Goal: Ask a question

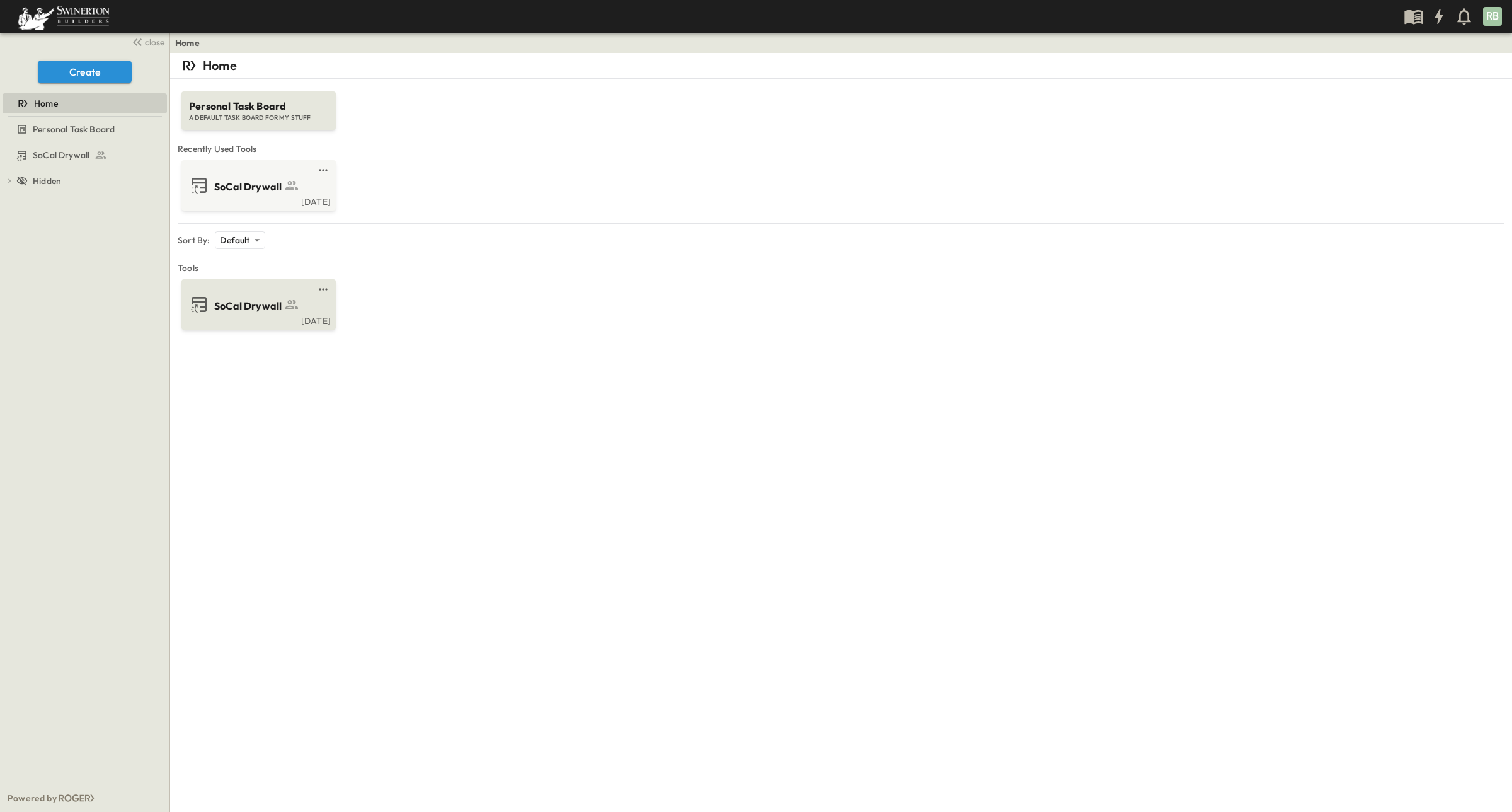
click at [259, 314] on div "SoCal Drywall" at bounding box center [257, 305] width 137 height 20
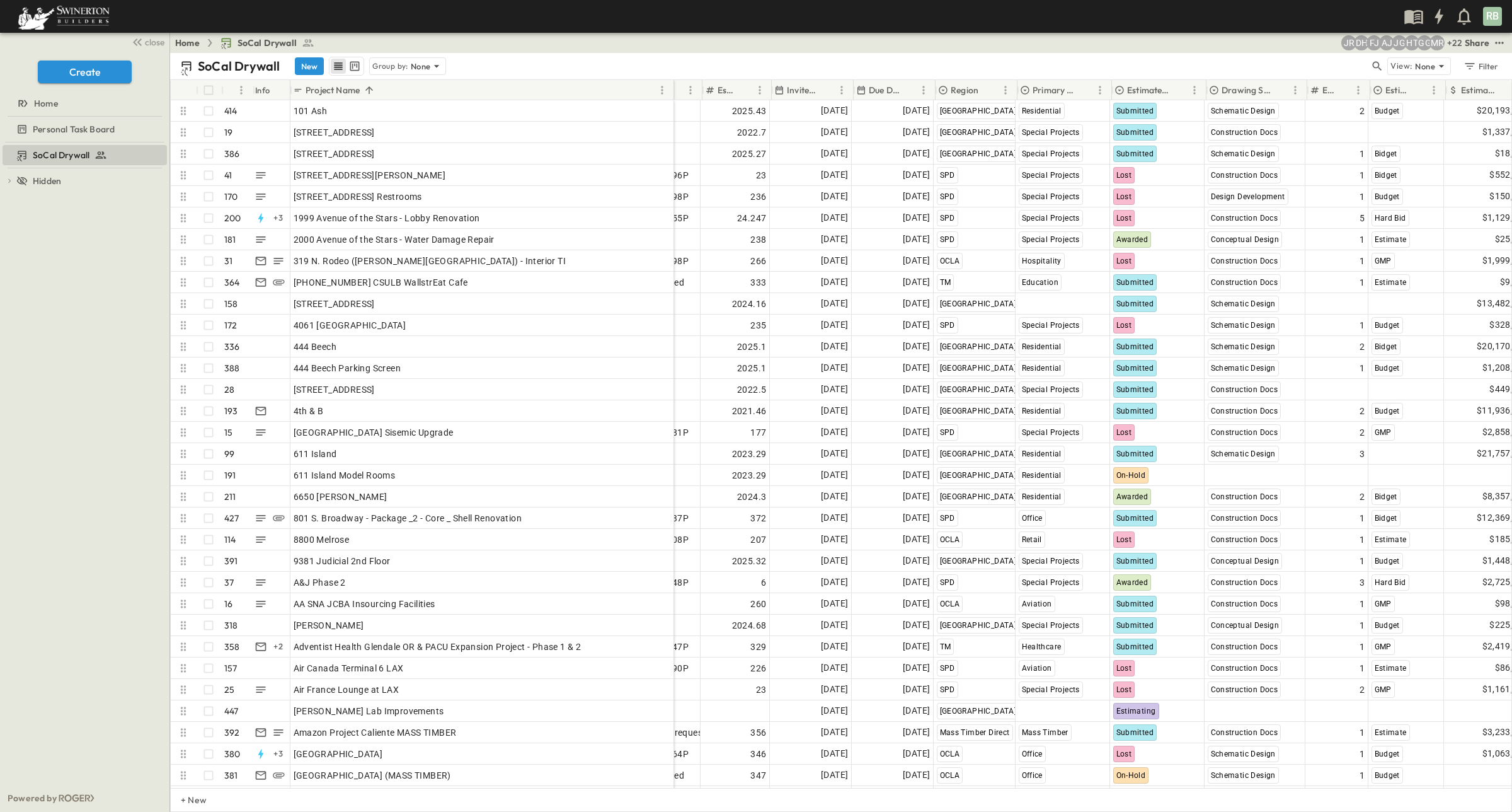
scroll to position [0, 33]
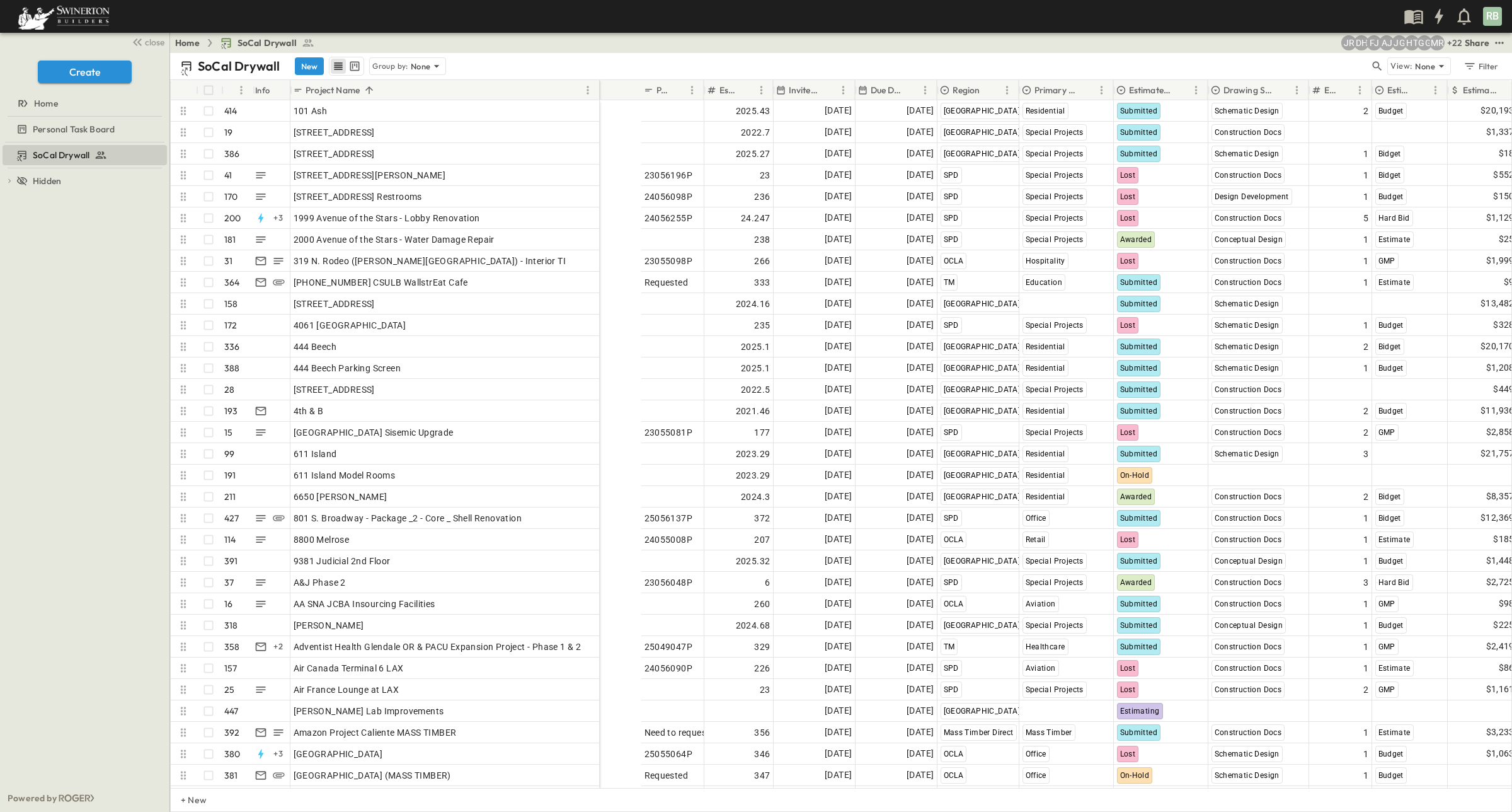
drag, startPoint x: 671, startPoint y: 85, endPoint x: 597, endPoint y: 93, distance: 74.4
click at [597, 93] on div at bounding box center [600, 90] width 13 height 35
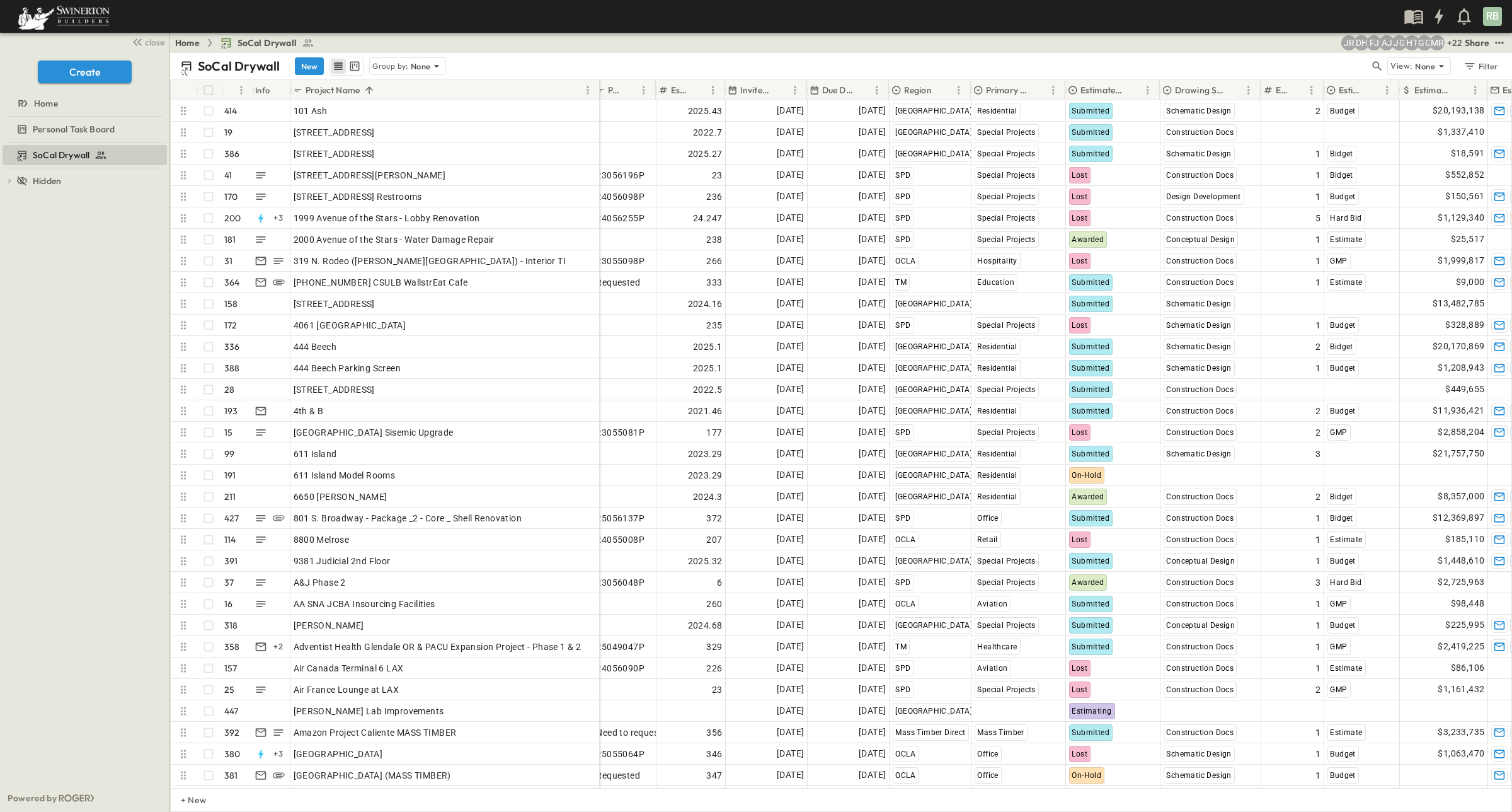
scroll to position [0, 0]
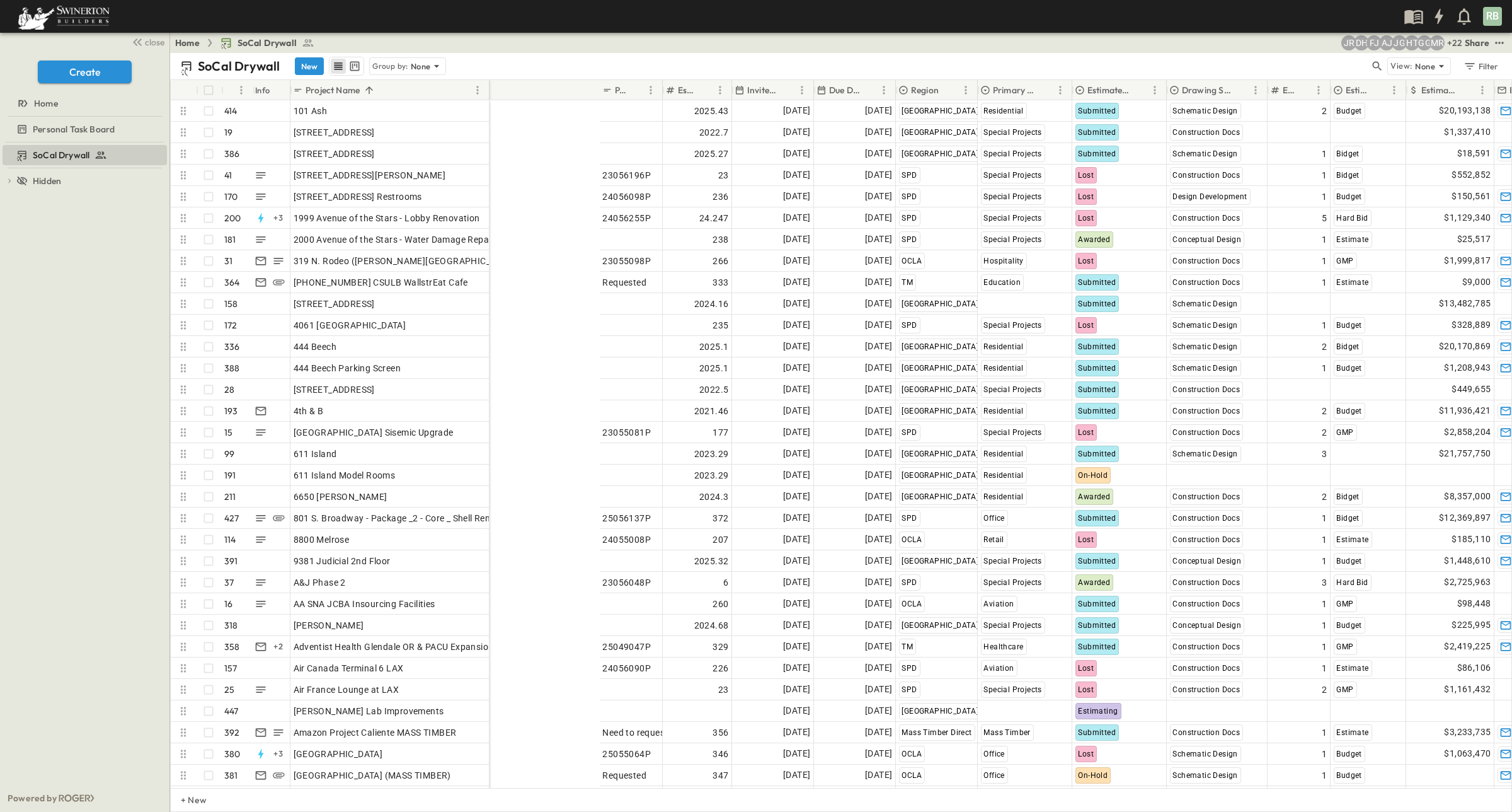
drag, startPoint x: 599, startPoint y: 89, endPoint x: 489, endPoint y: 98, distance: 110.4
click at [489, 98] on div at bounding box center [490, 90] width 13 height 35
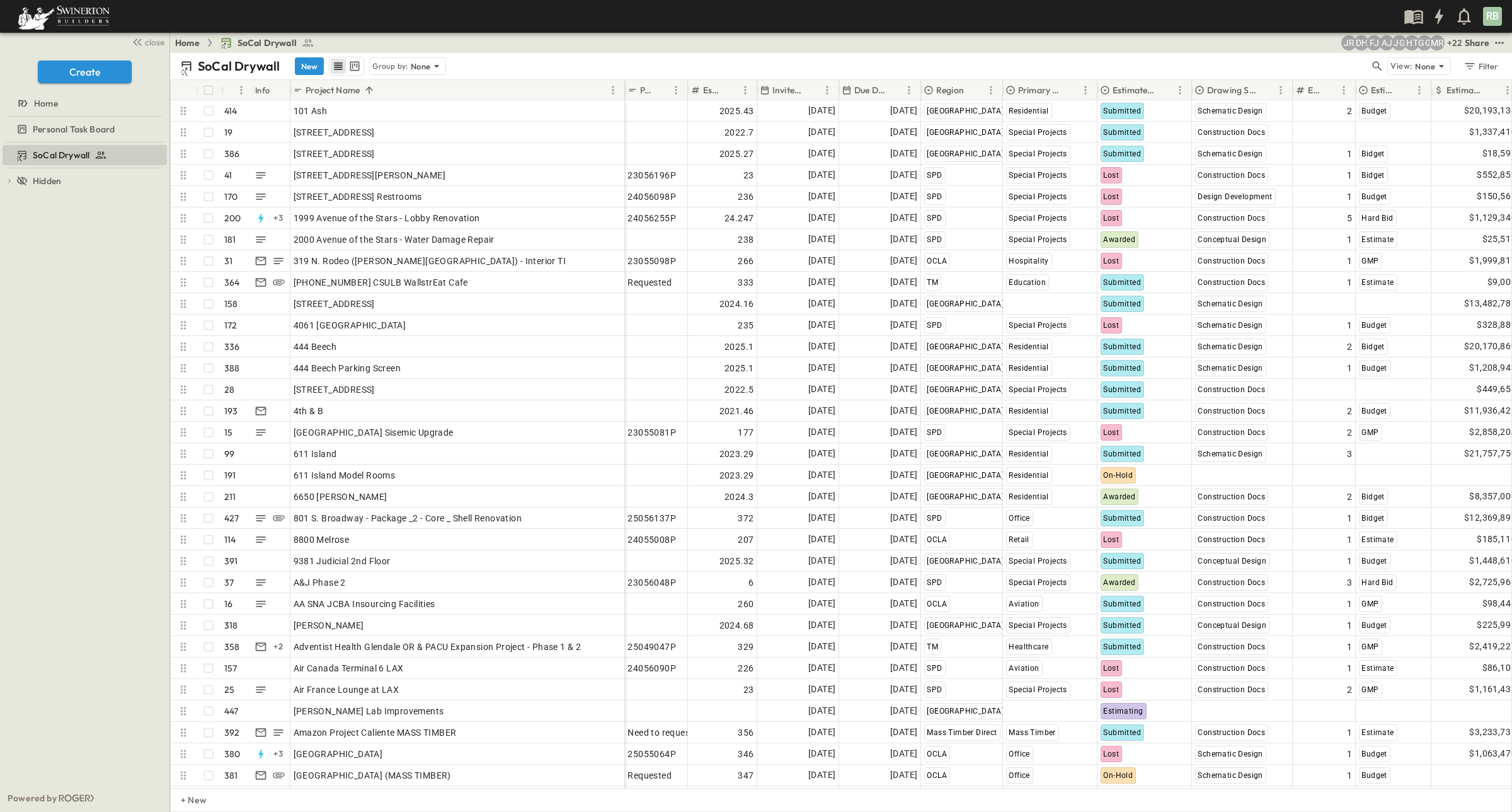
drag, startPoint x: 489, startPoint y: 86, endPoint x: 625, endPoint y: 92, distance: 136.1
click at [625, 92] on div at bounding box center [625, 90] width 13 height 35
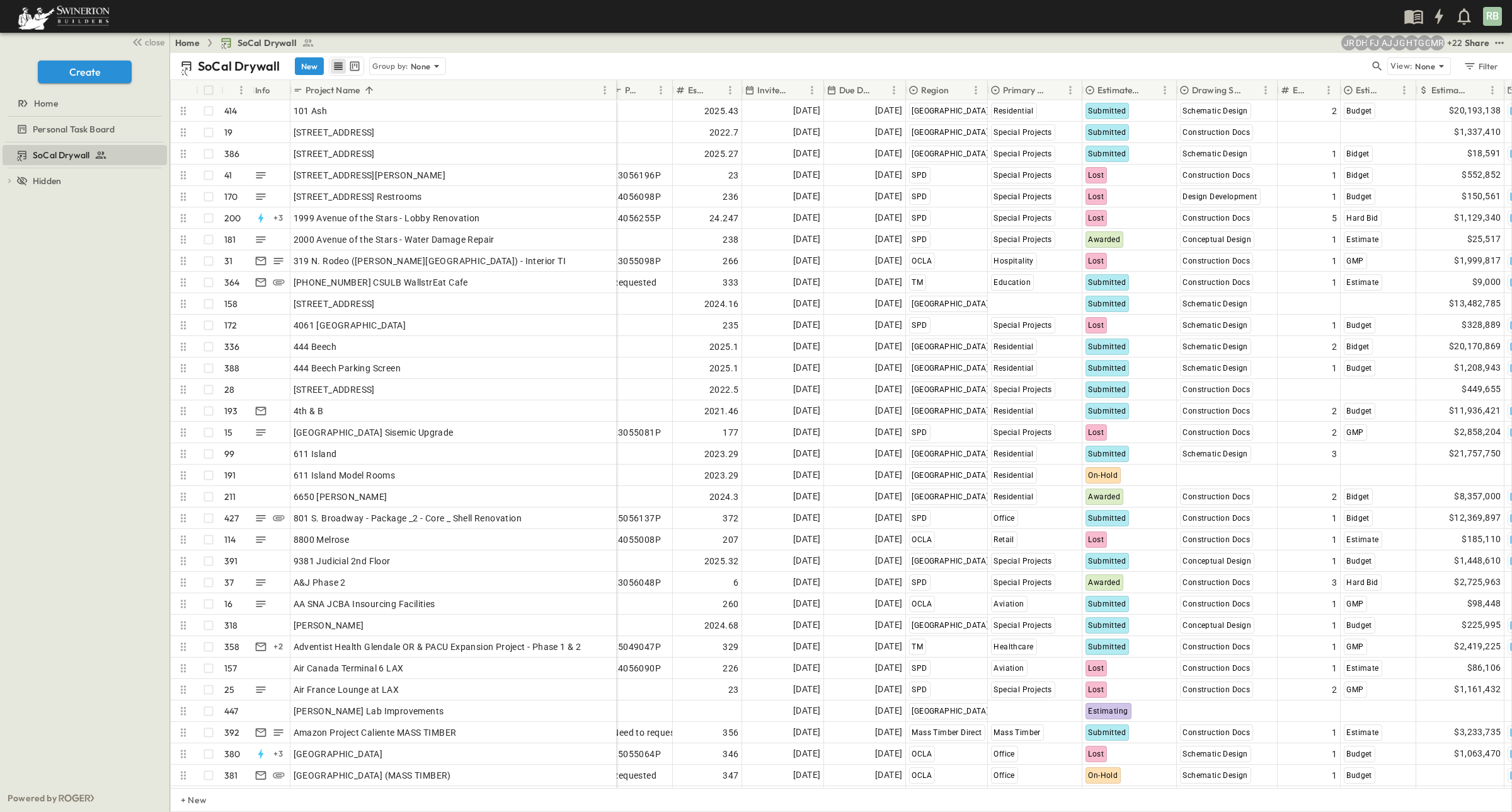
drag, startPoint x: 624, startPoint y: 89, endPoint x: 615, endPoint y: 98, distance: 12.7
click at [615, 98] on div at bounding box center [617, 90] width 13 height 35
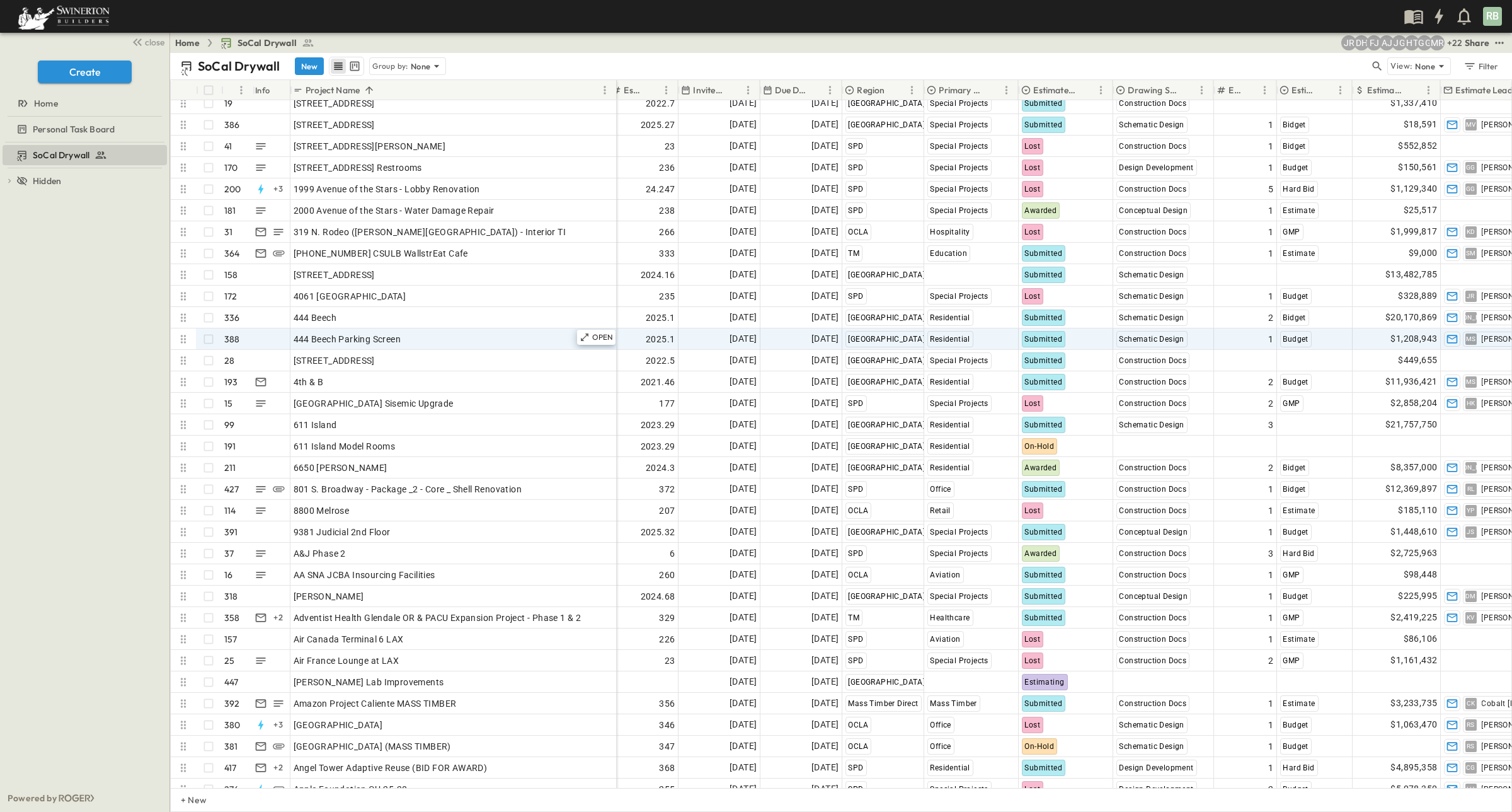
scroll to position [79, 70]
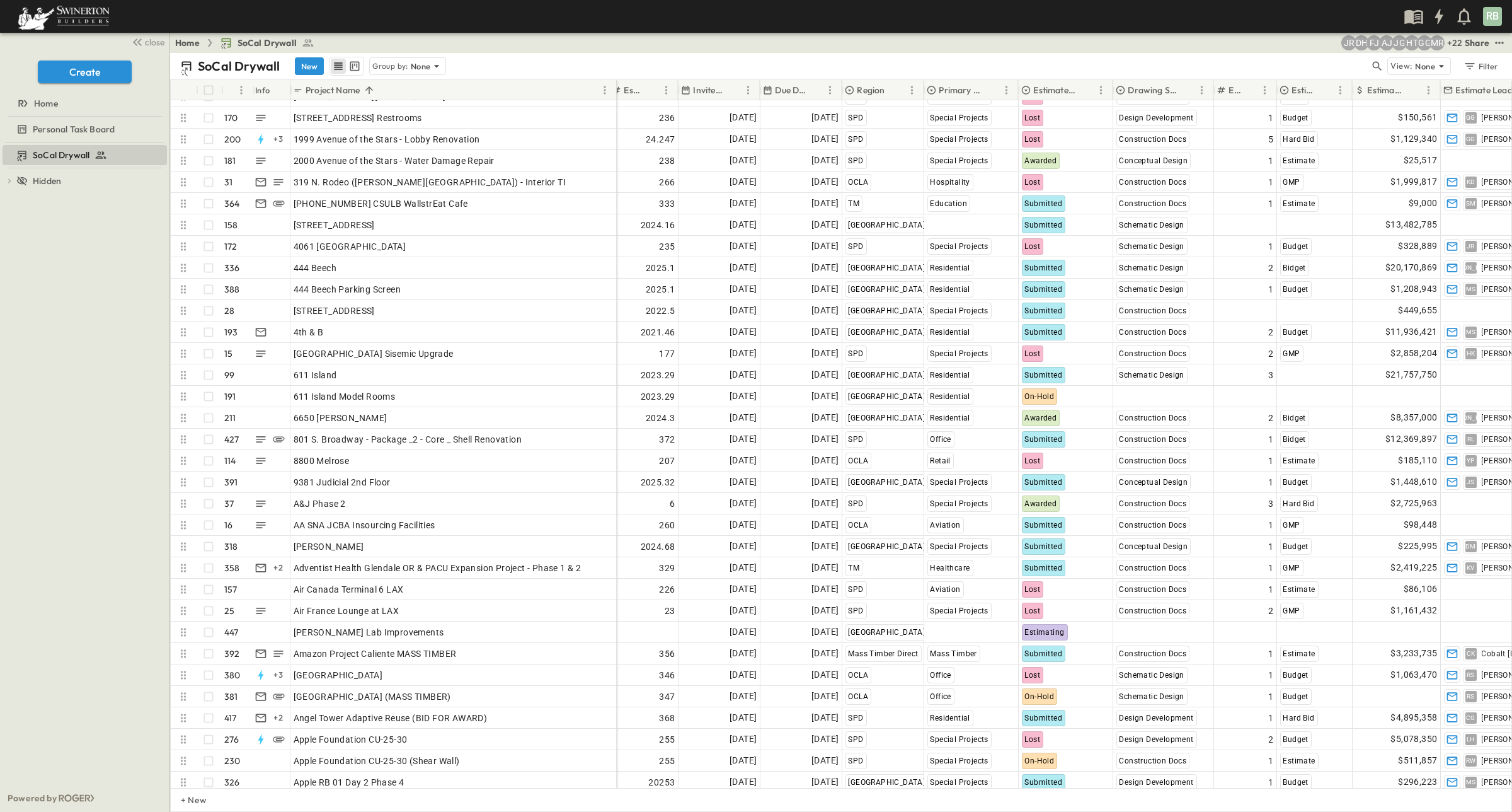
click at [1401, 87] on p "Estimate Amount" at bounding box center [1385, 90] width 37 height 13
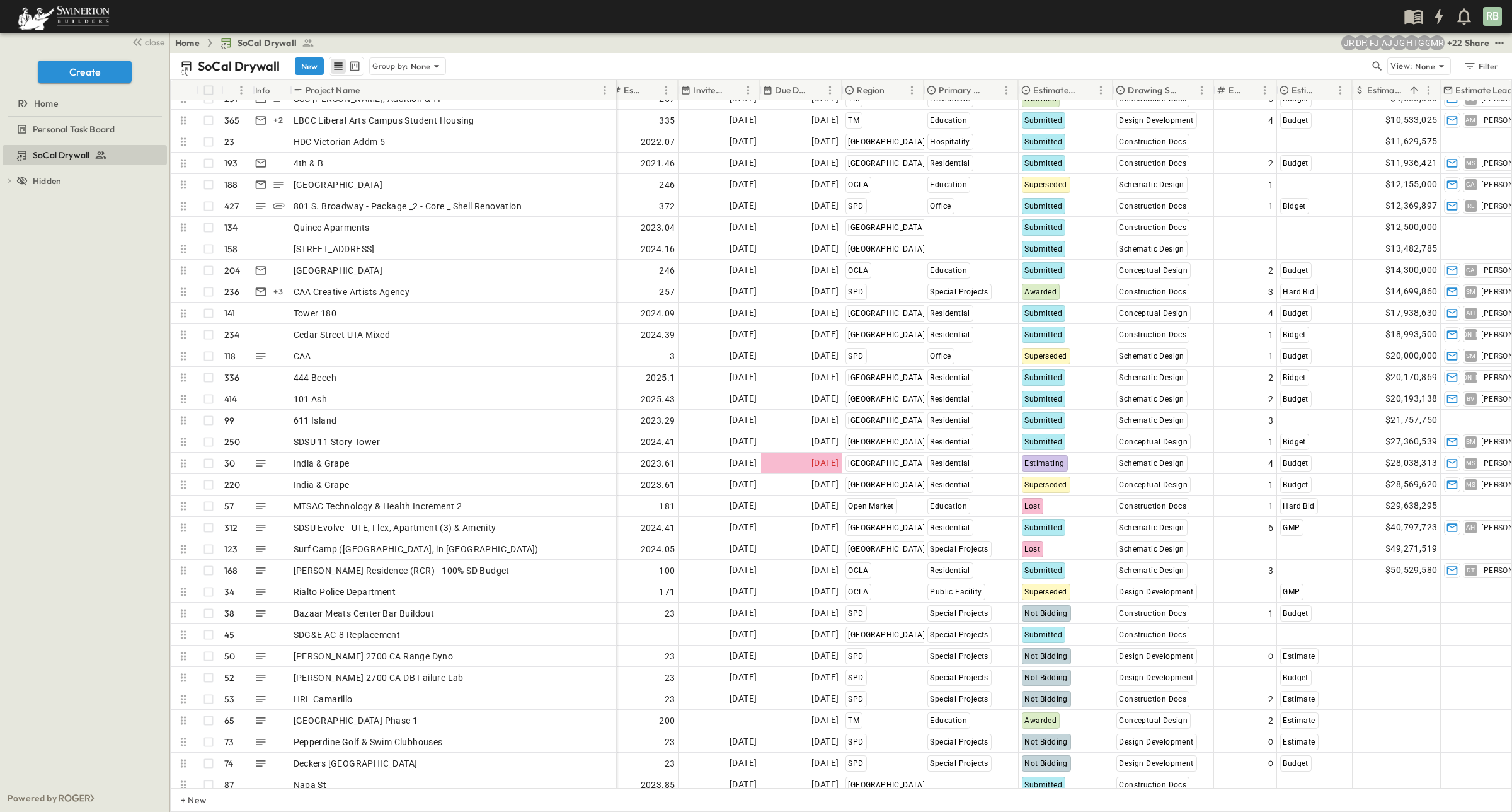
scroll to position [8480, 70]
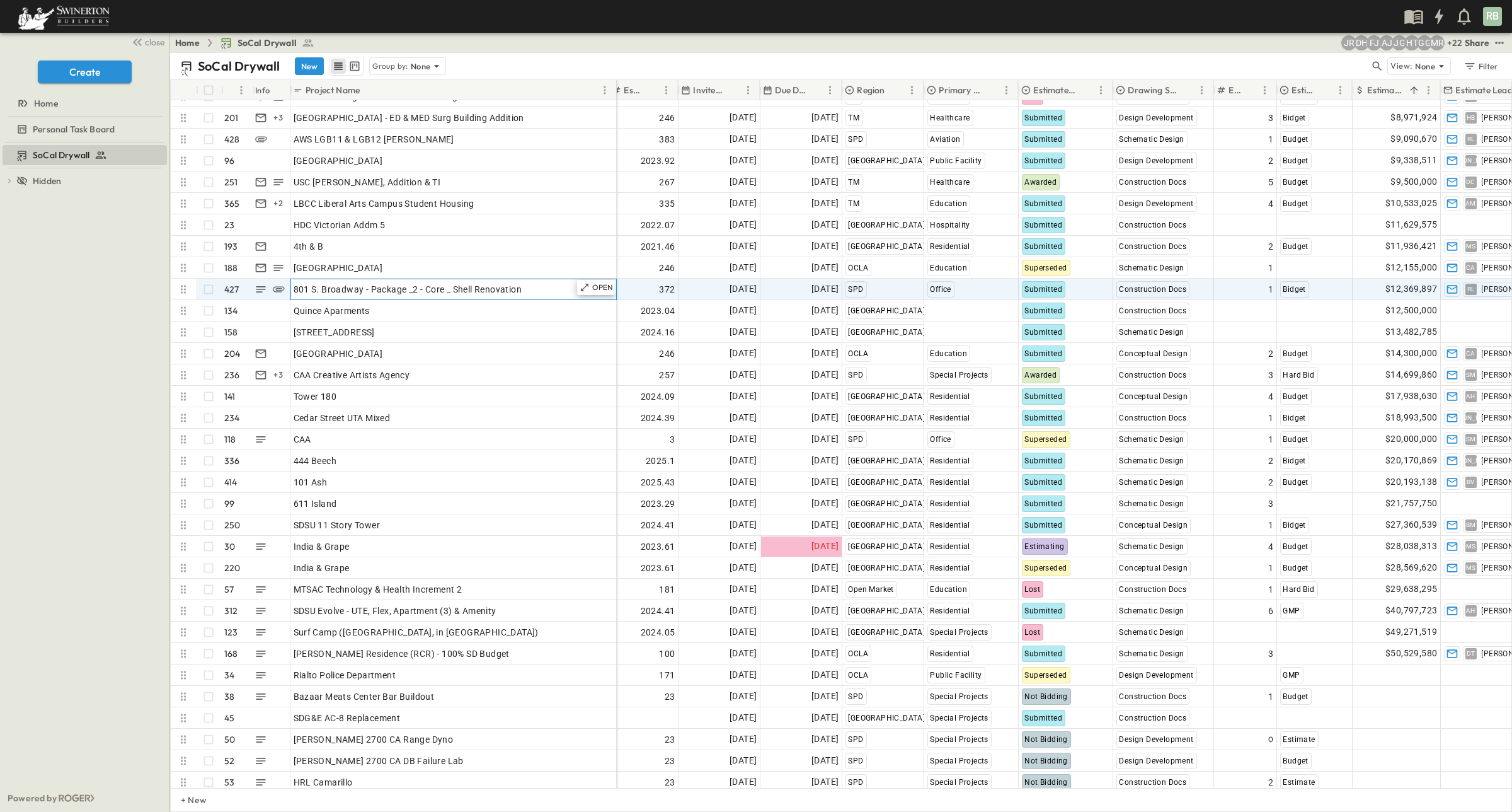
click at [524, 294] on div "801 S. Broadway - Package _2 - Core _ Shell Renovation" at bounding box center [453, 289] width 320 height 18
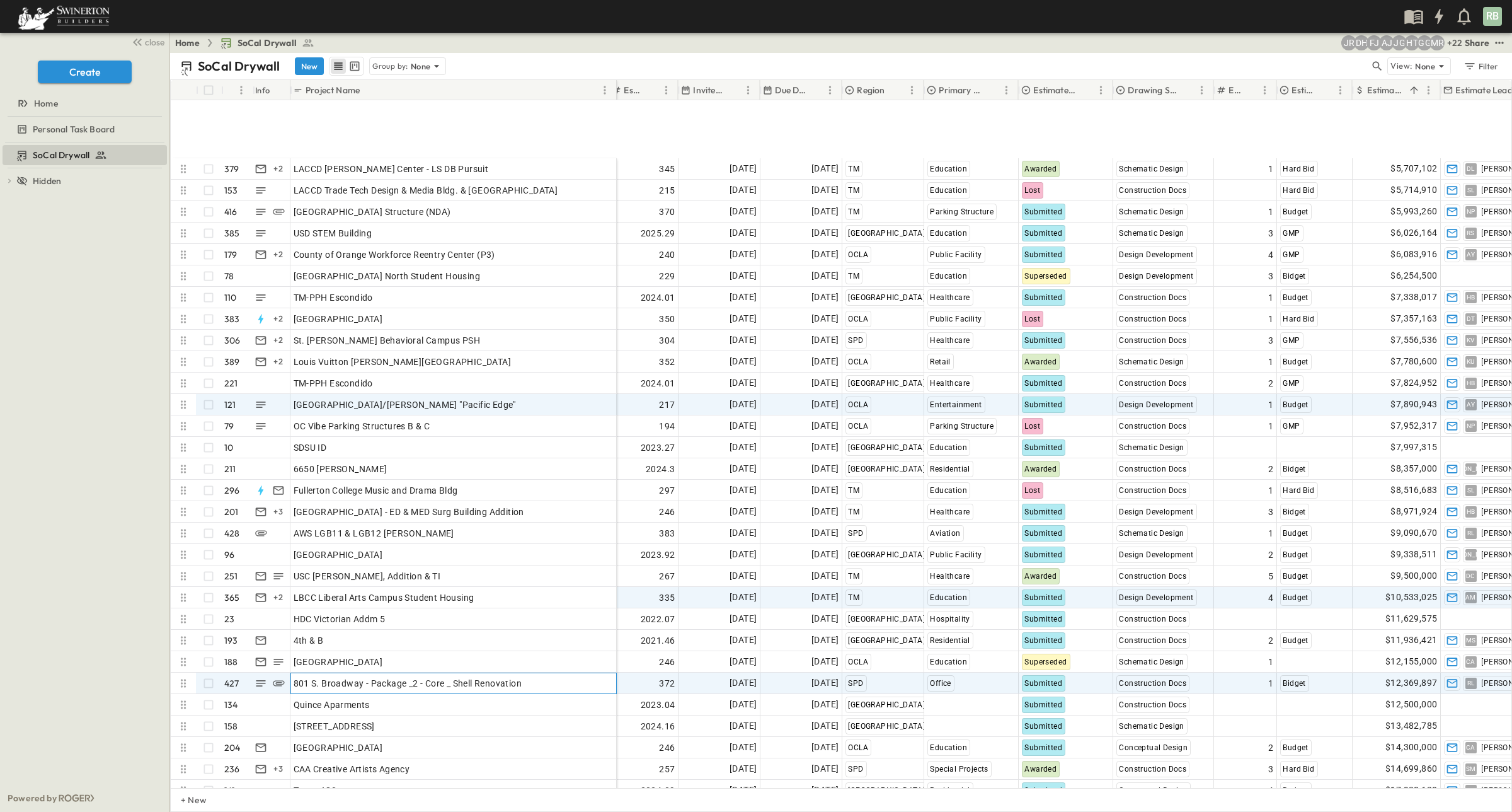
scroll to position [8401, 70]
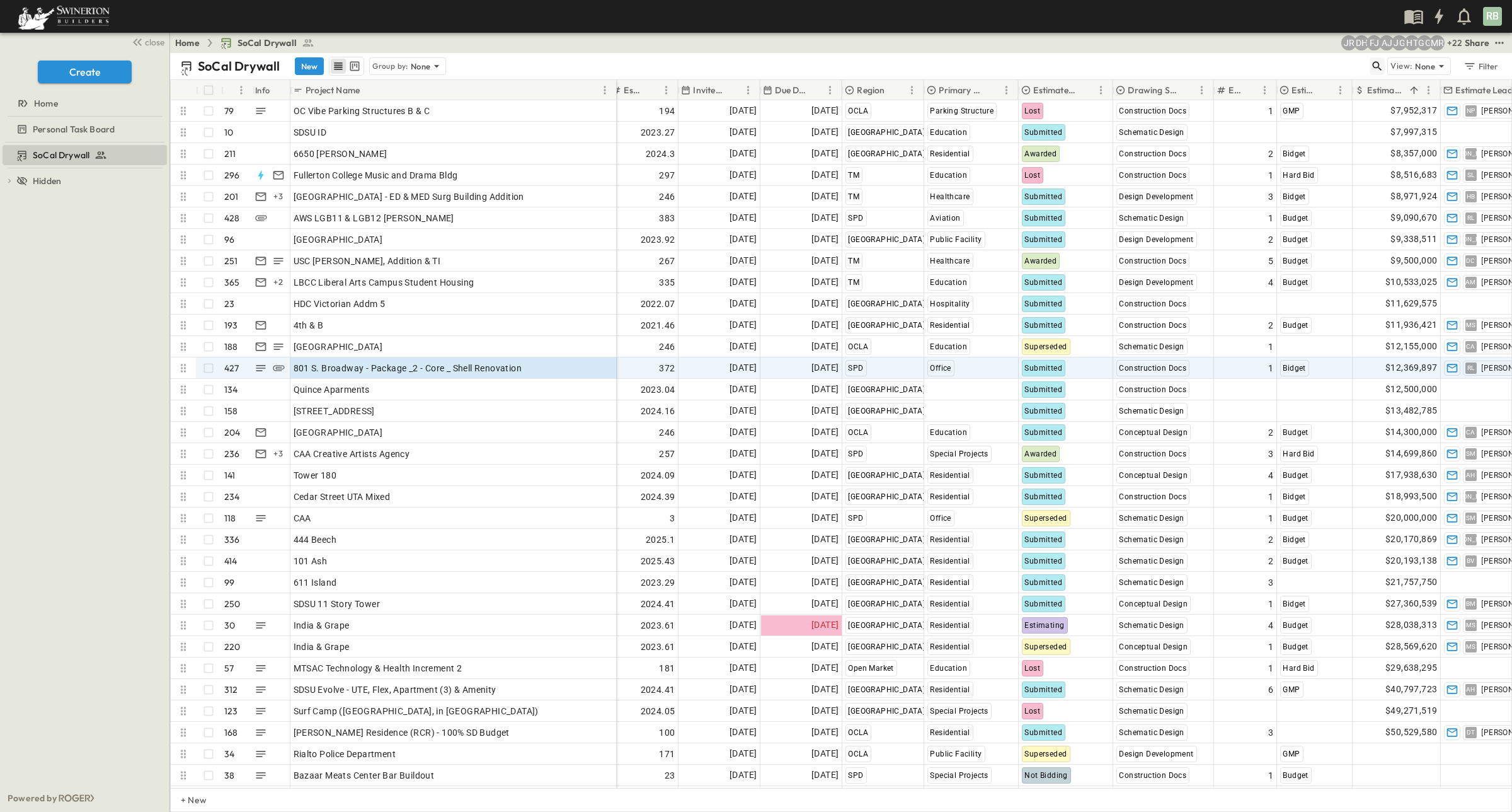
click at [1381, 68] on icon "button" at bounding box center [1377, 66] width 13 height 13
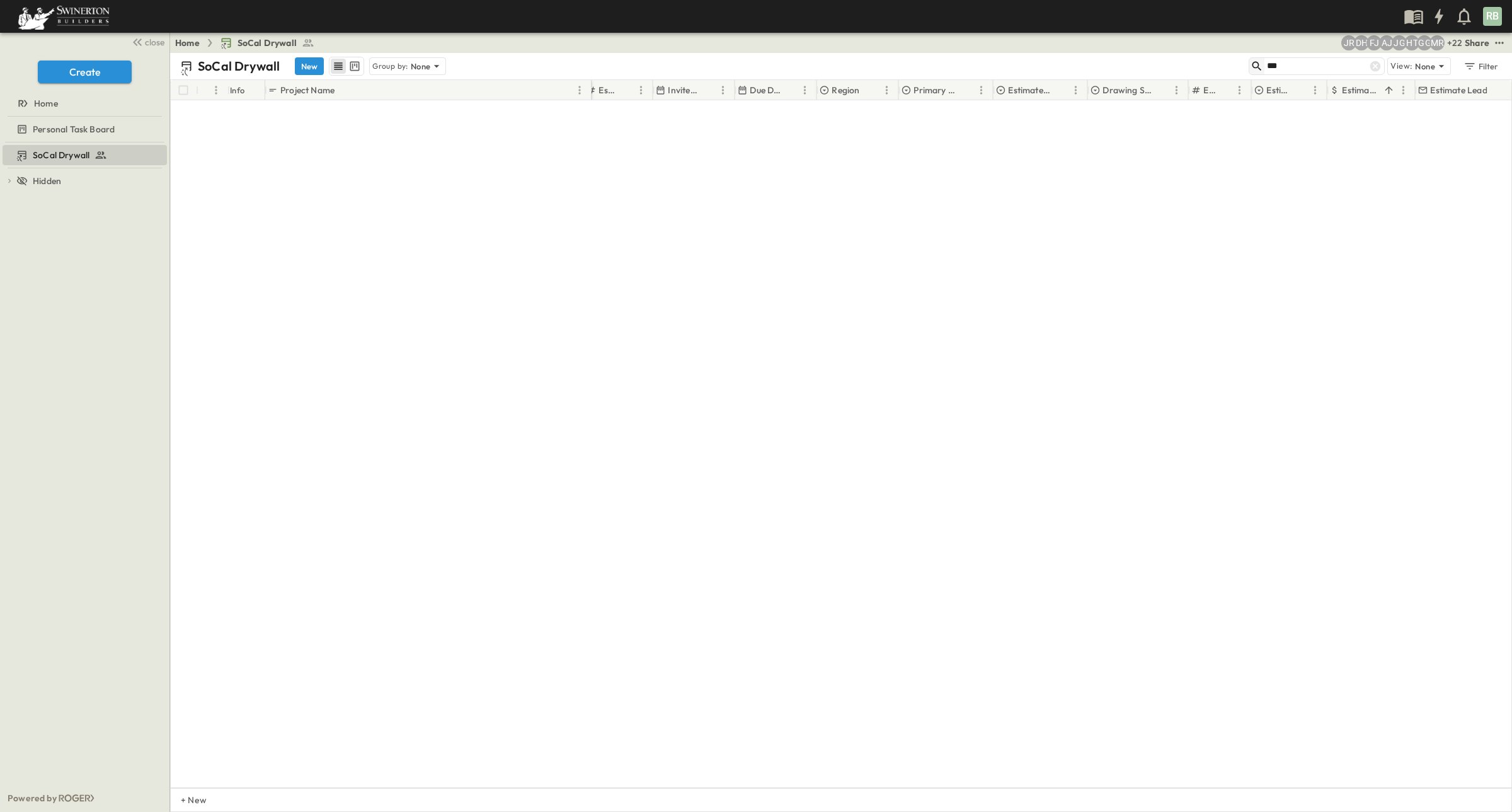
scroll to position [0, 70]
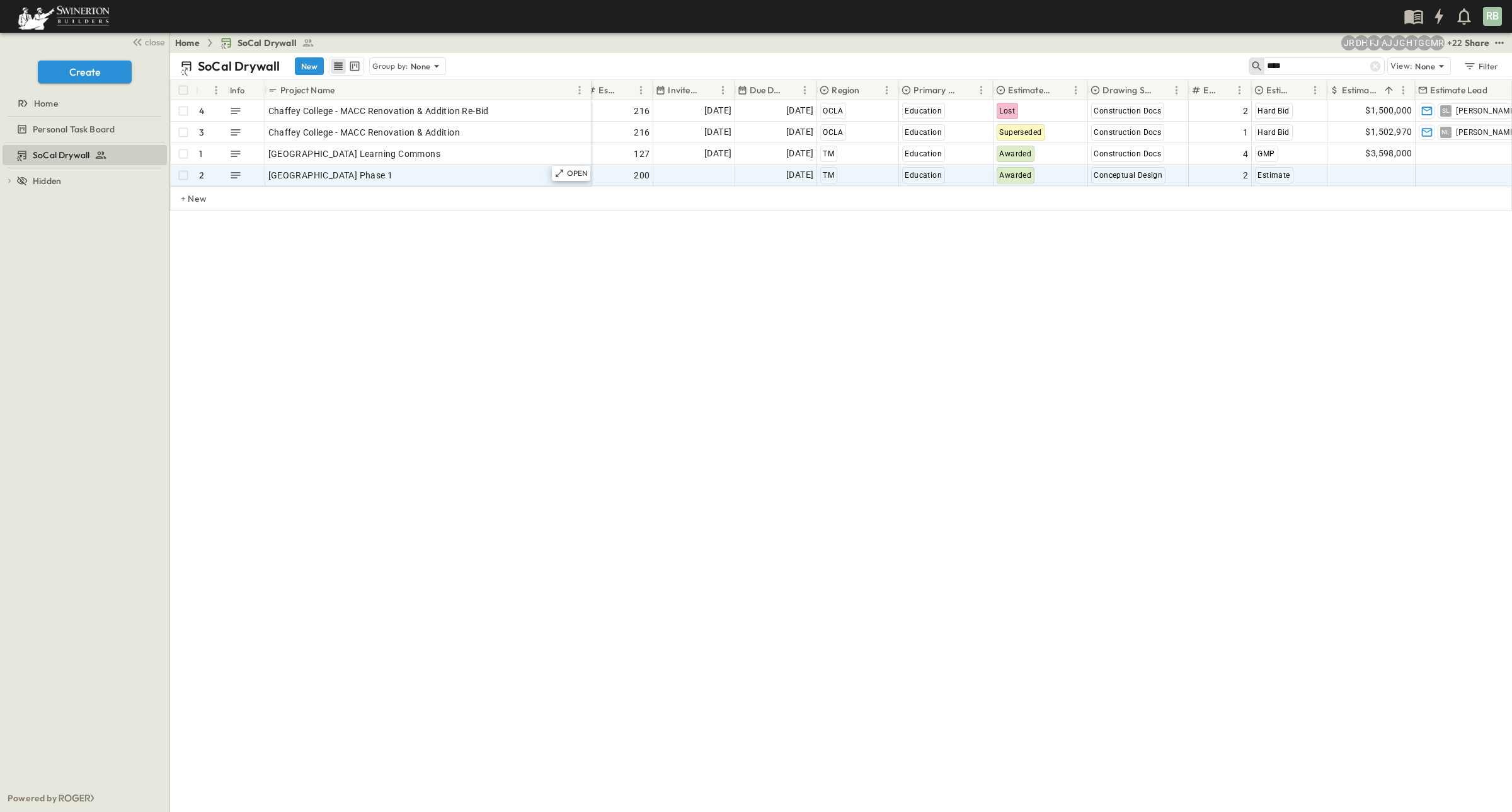
type input "****"
click at [412, 175] on div "[GEOGRAPHIC_DATA] Phase 1" at bounding box center [428, 175] width 320 height 18
click at [1372, 68] on icon at bounding box center [1375, 66] width 13 height 13
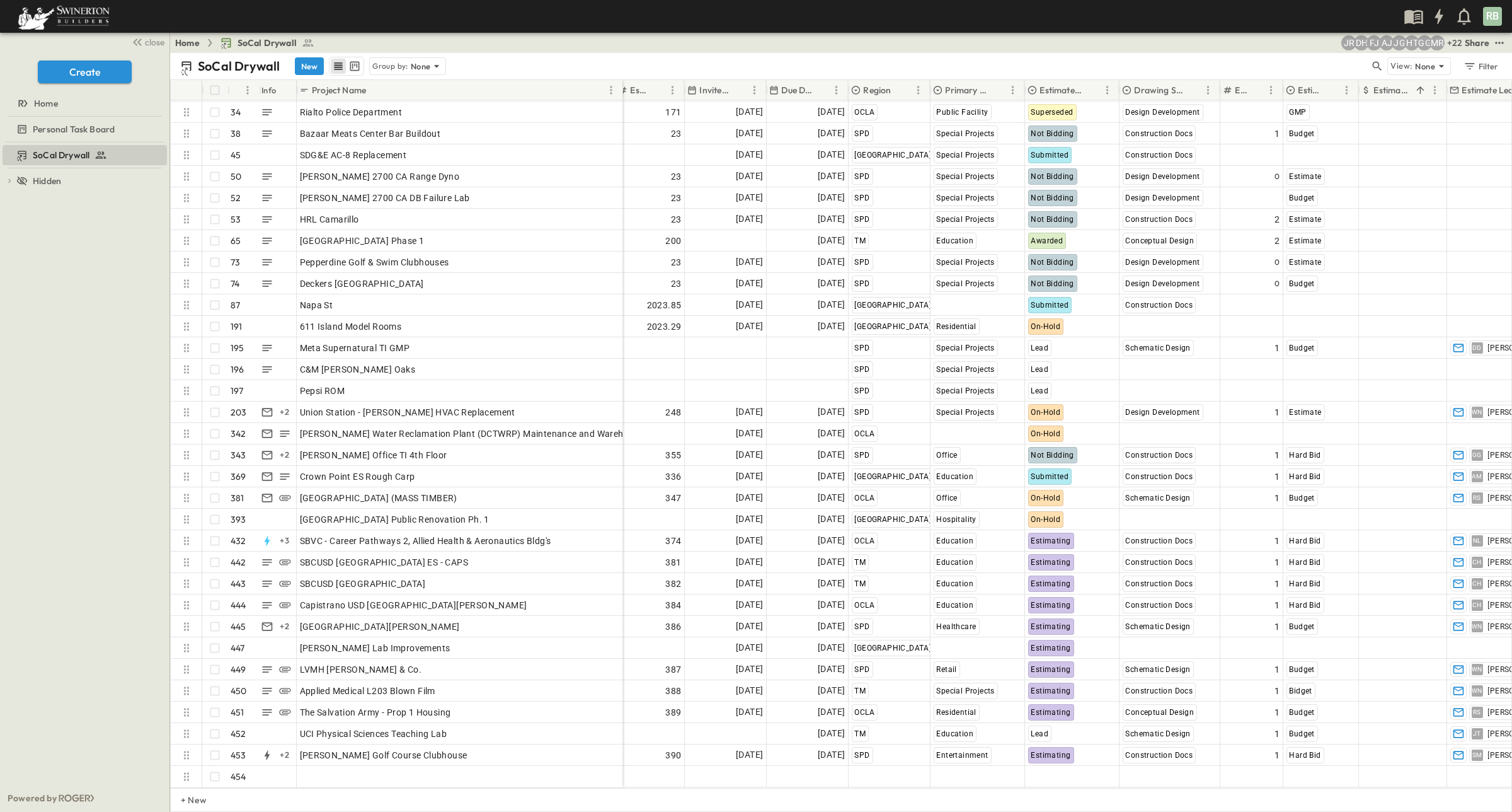
scroll to position [9028, 70]
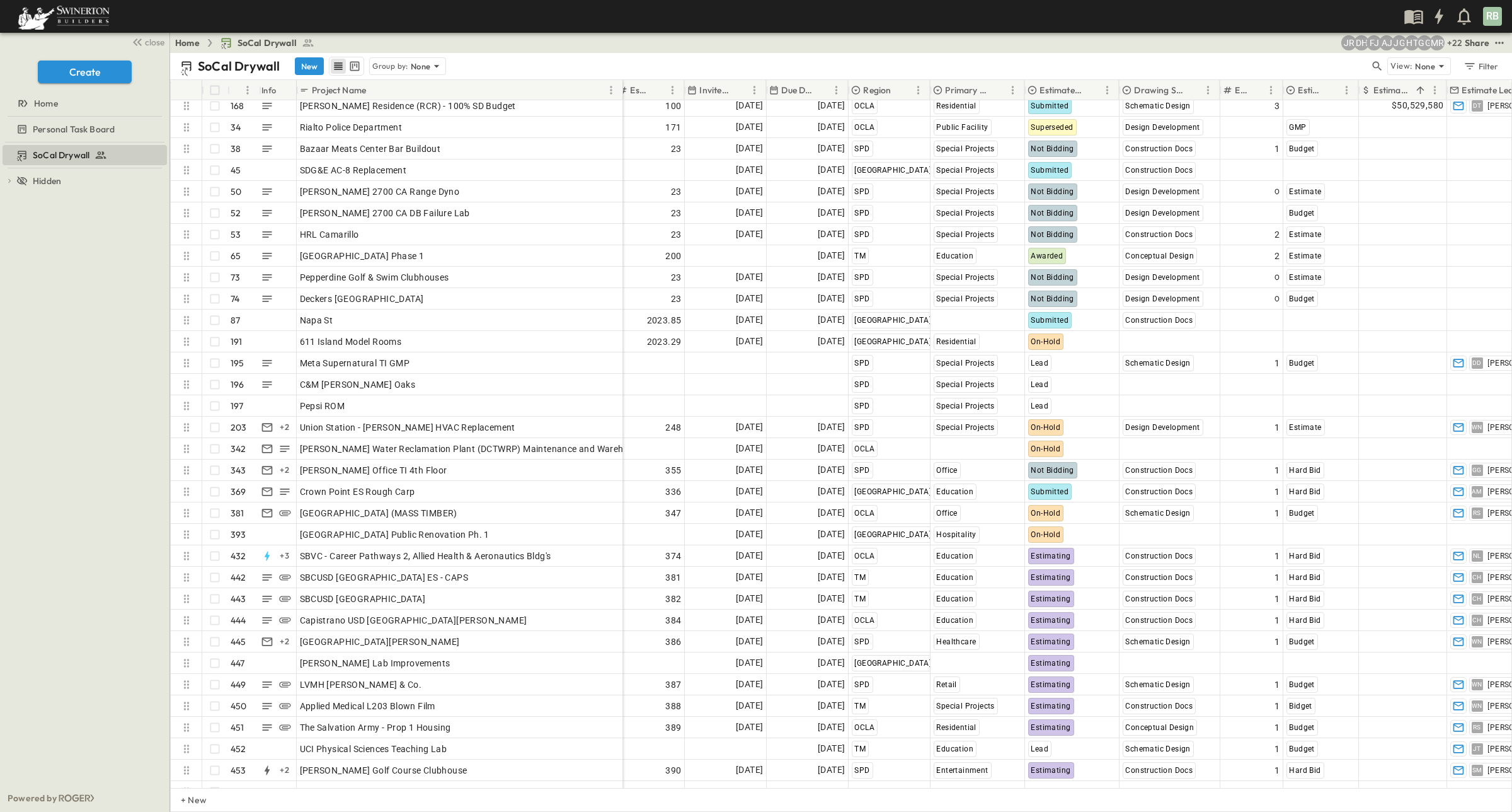
click at [805, 82] on div "Due Date" at bounding box center [798, 90] width 59 height 20
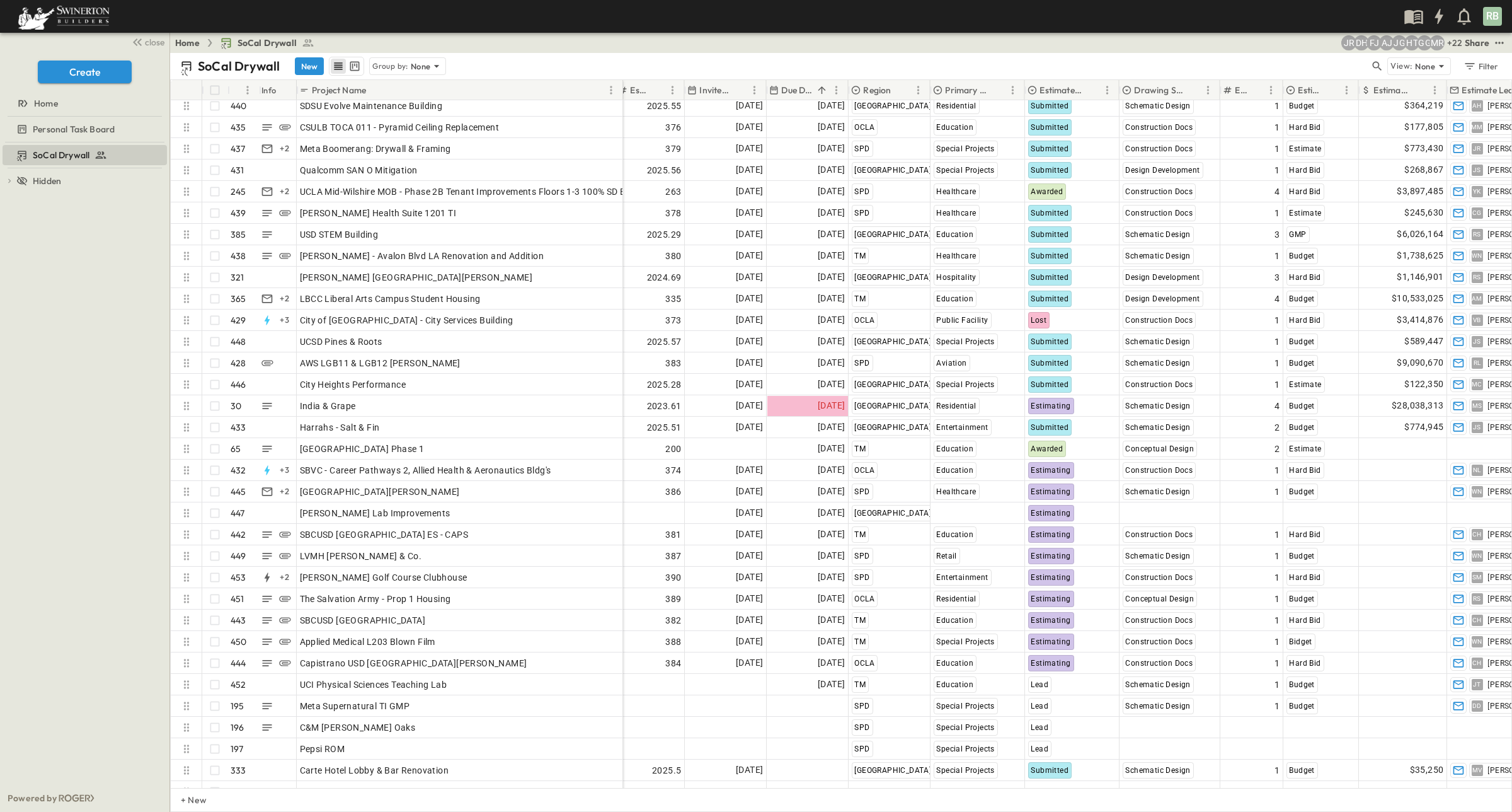
scroll to position [9055, 70]
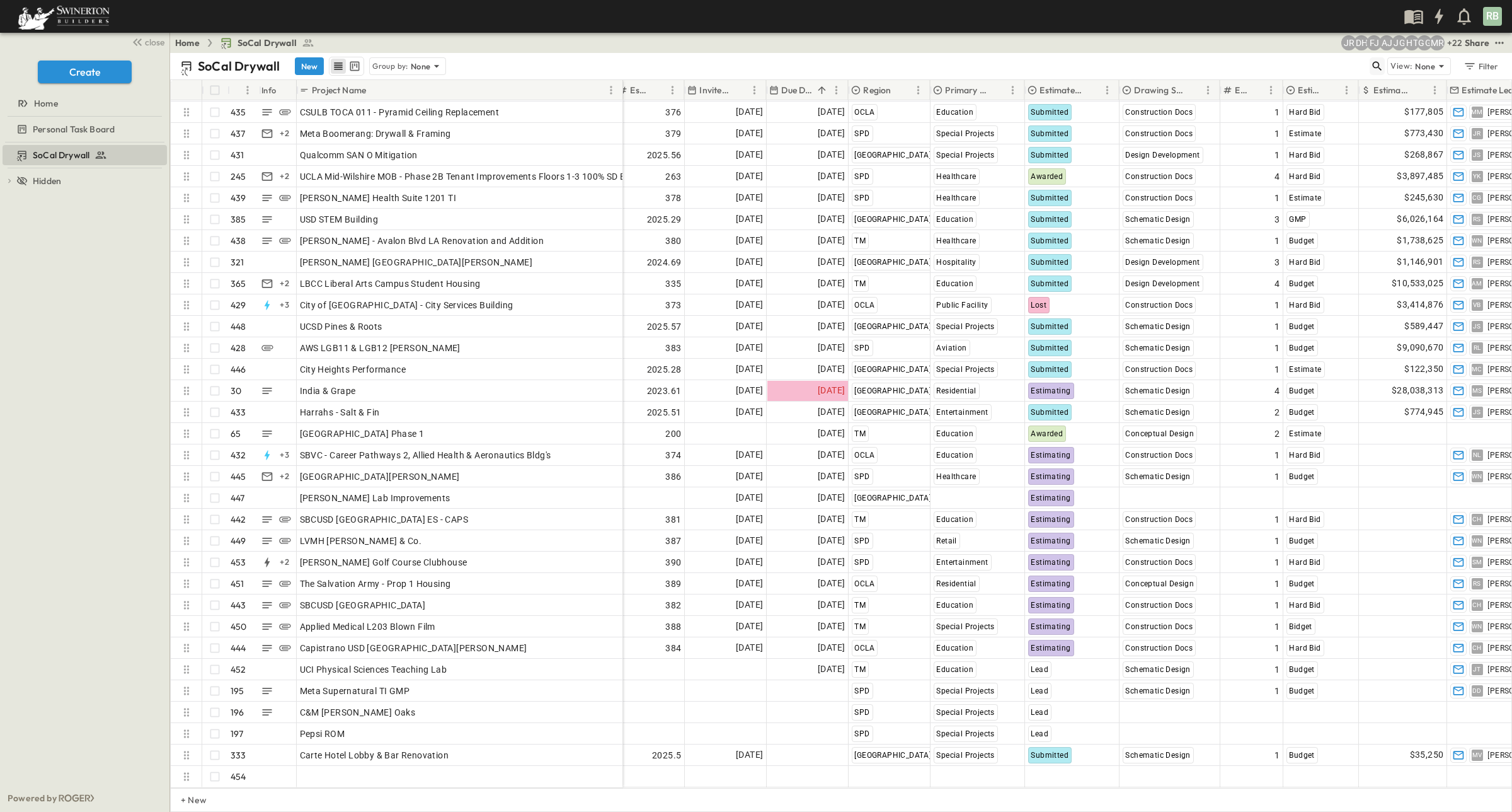
click at [1371, 64] on icon "button" at bounding box center [1377, 66] width 13 height 13
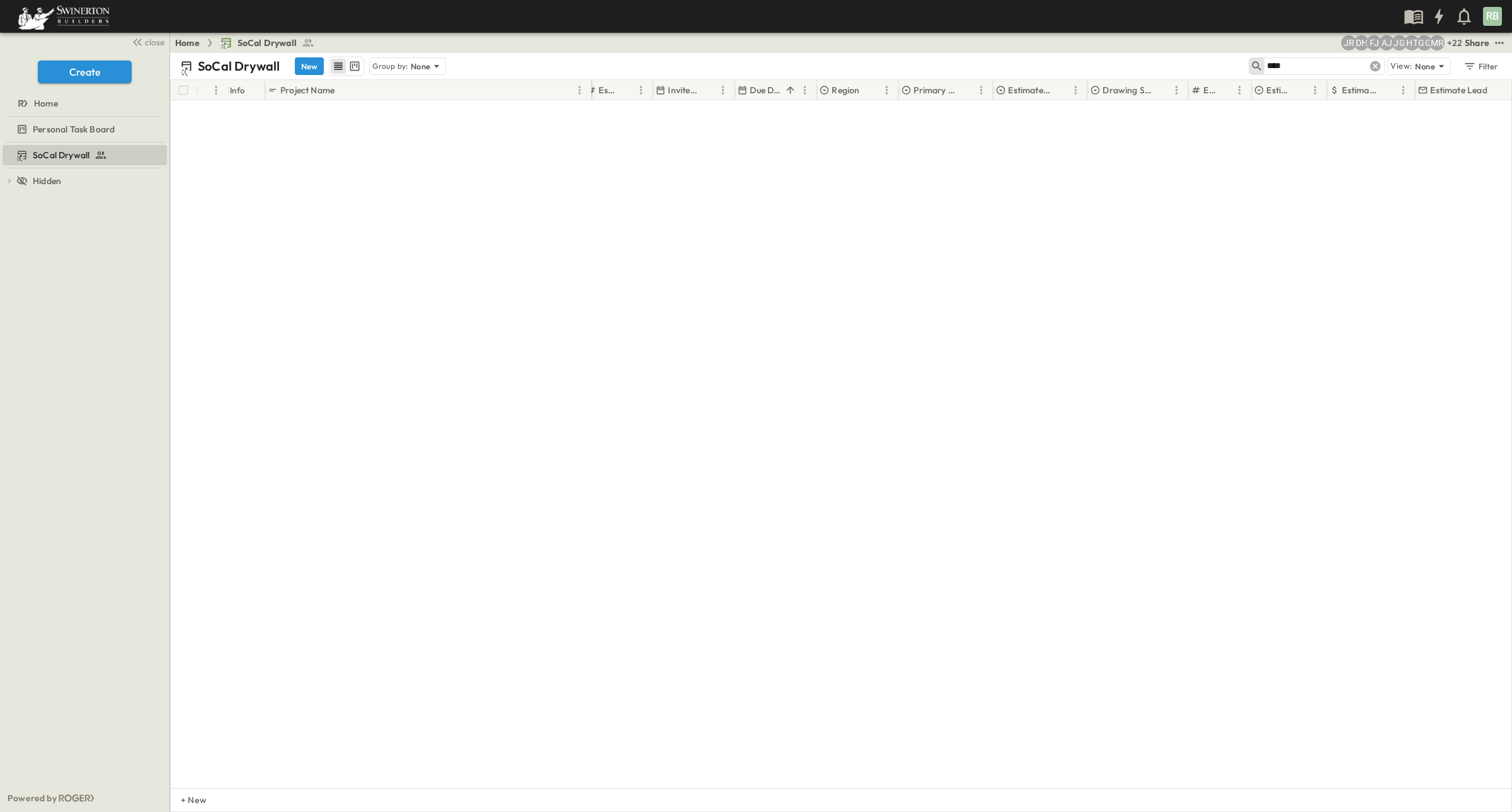
scroll to position [0, 70]
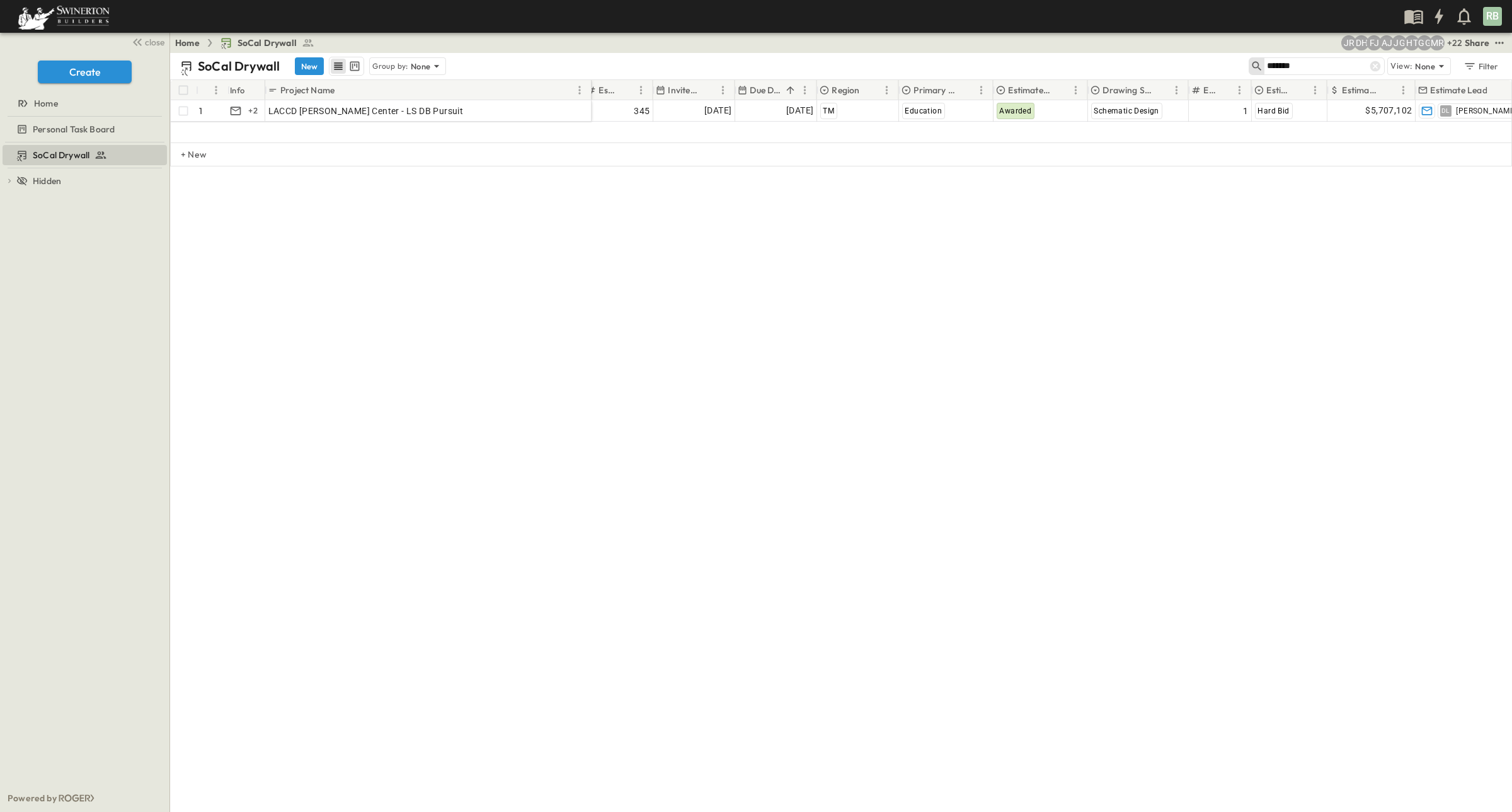
type input "*******"
click at [1373, 70] on icon at bounding box center [1376, 67] width 11 height 11
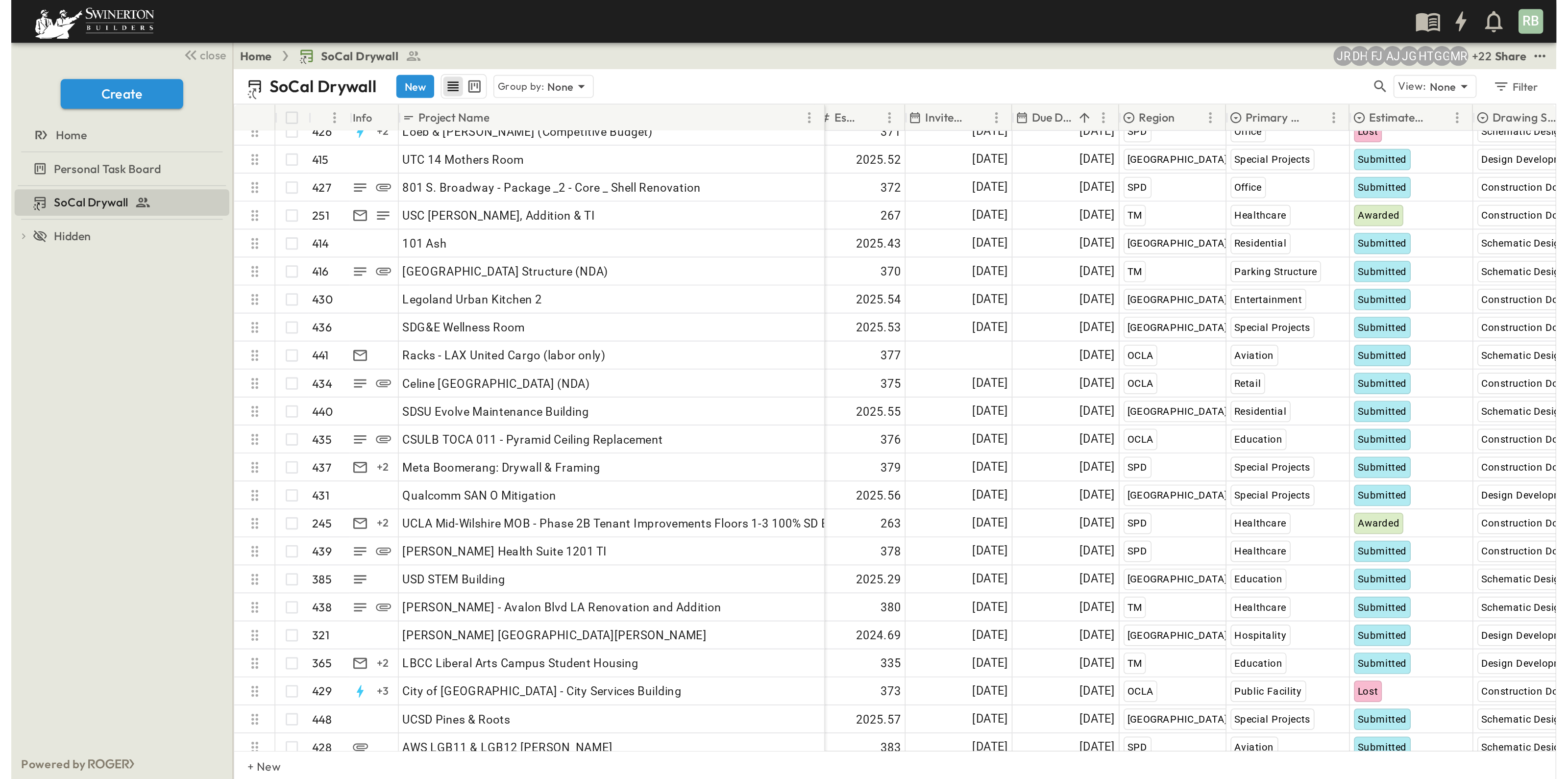
scroll to position [6859, 55]
